Goal: Find specific page/section: Find specific page/section

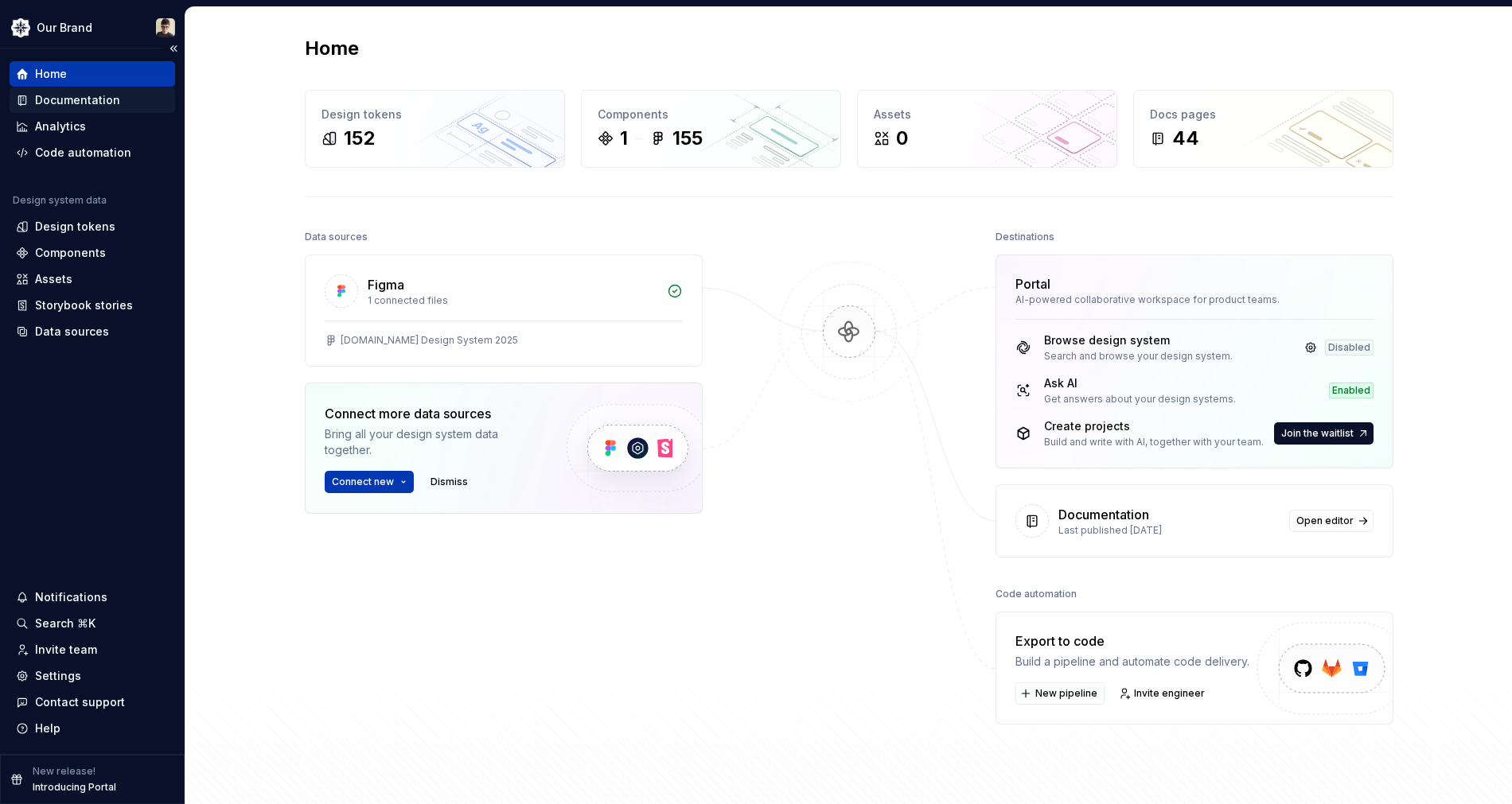
click at [65, 99] on div "Documentation" at bounding box center [78, 100] width 85 height 16
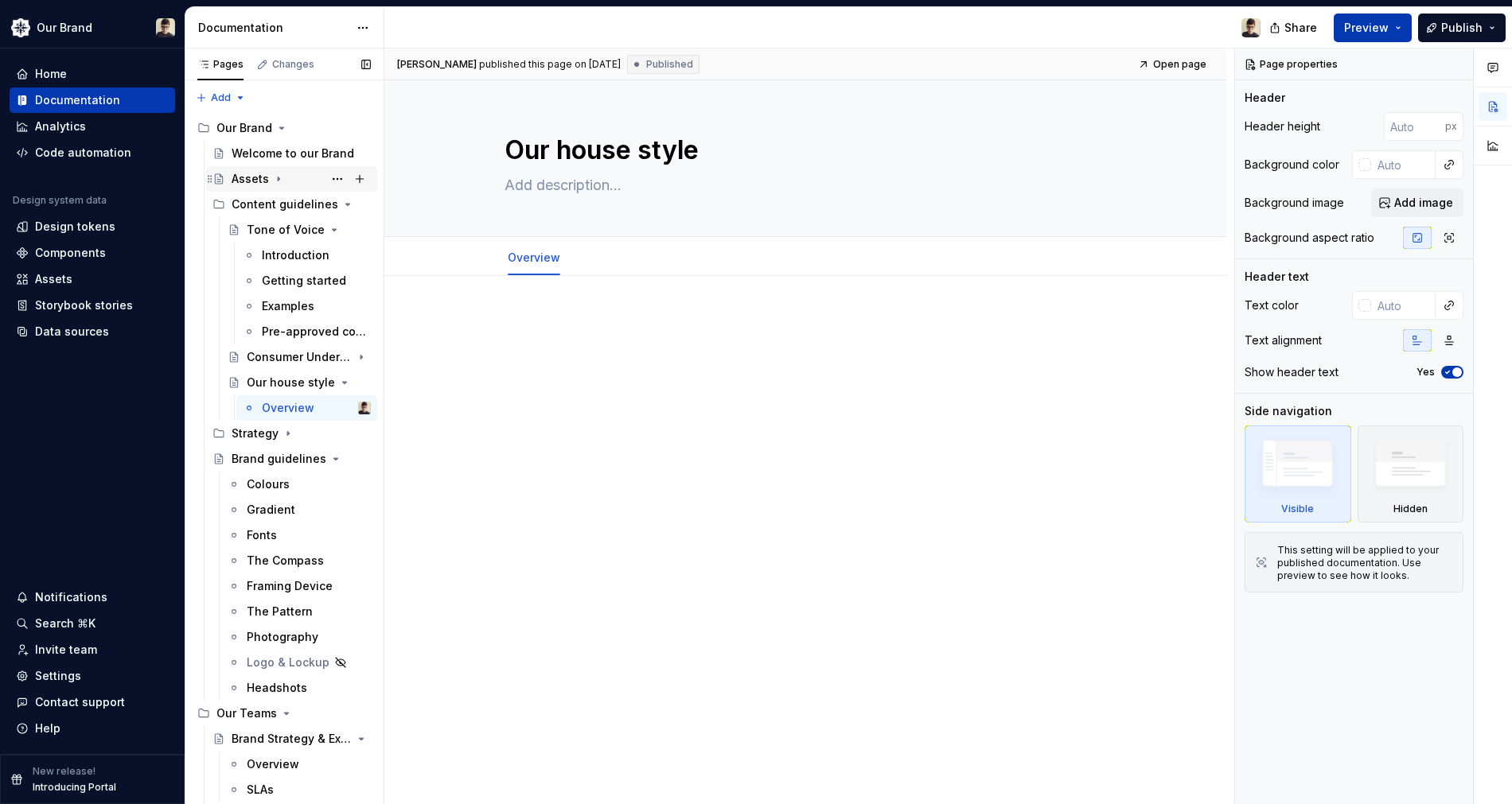
click at [256, 178] on div "Assets" at bounding box center [250, 178] width 38 height 16
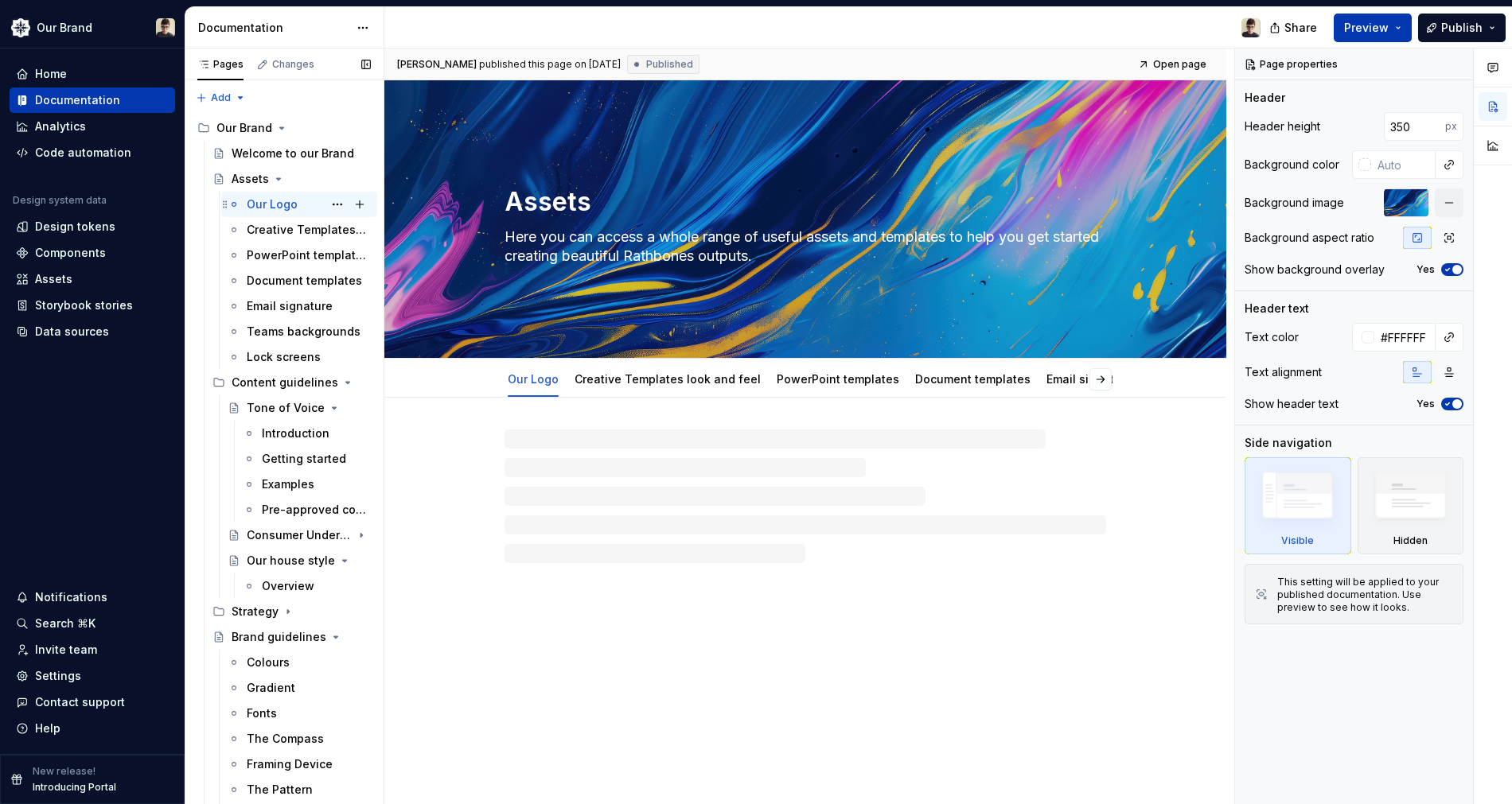
click at [255, 204] on div "Our Logo" at bounding box center [271, 204] width 51 height 16
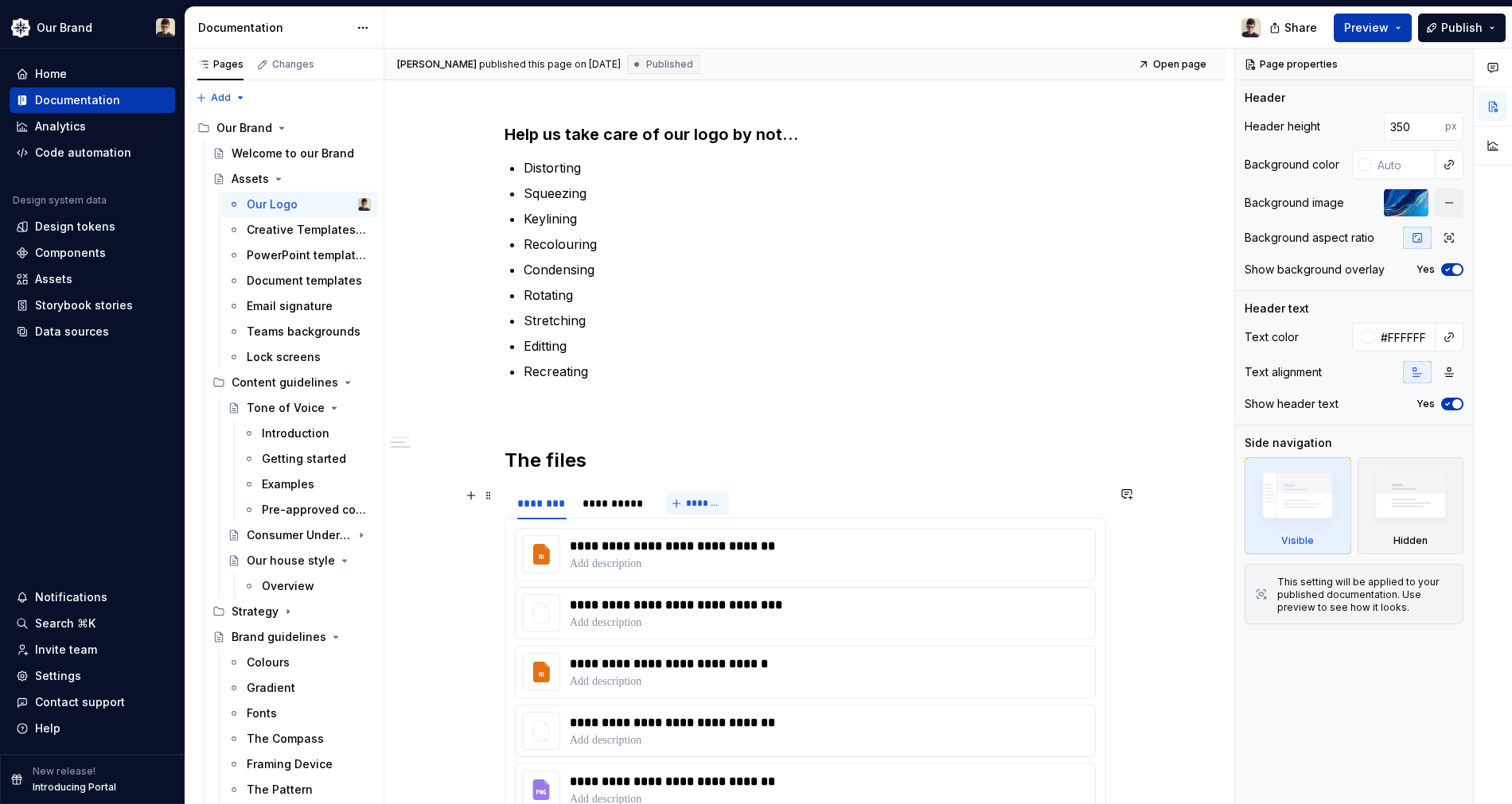
scroll to position [177, 0]
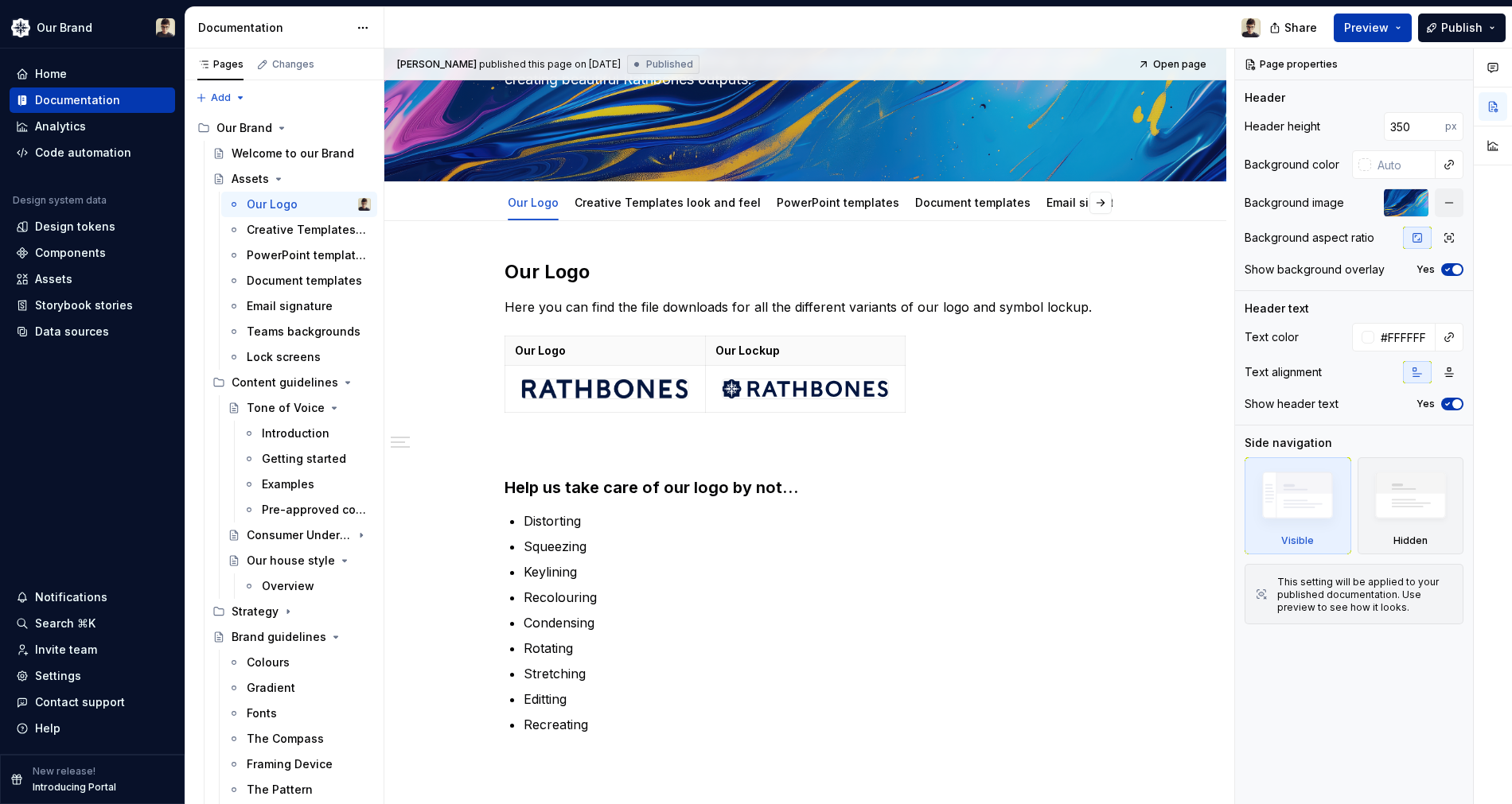
type textarea "*"
